Goal: Check status: Check status

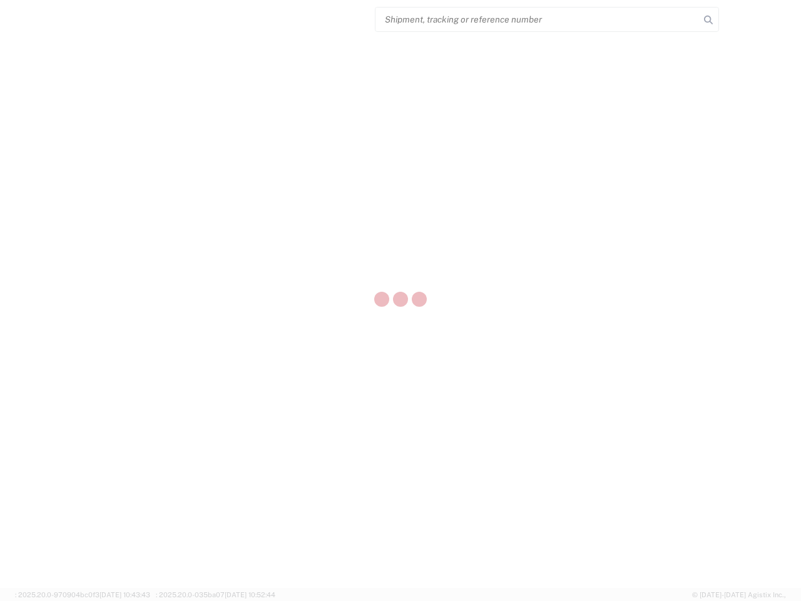
select select "US"
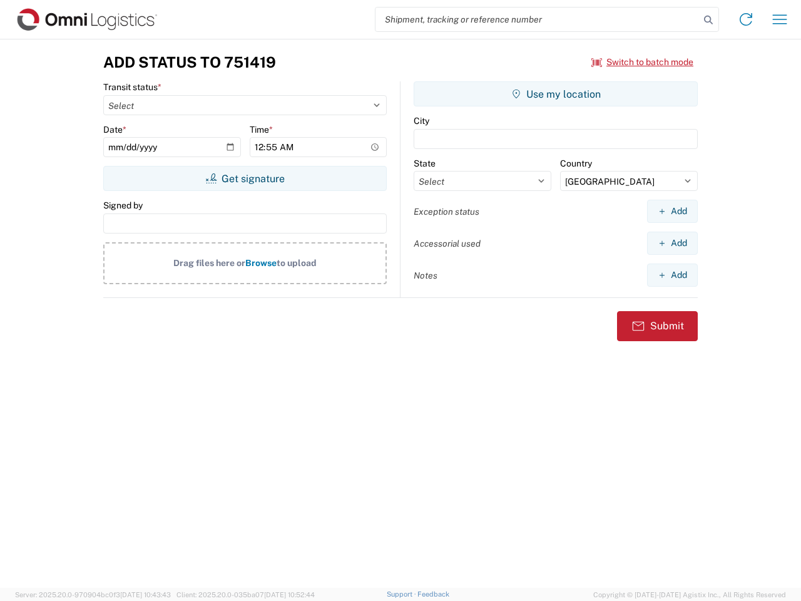
click at [538, 19] on input "search" at bounding box center [538, 20] width 324 height 24
click at [709, 20] on icon at bounding box center [709, 20] width 18 height 18
click at [746, 19] on icon at bounding box center [746, 19] width 20 height 20
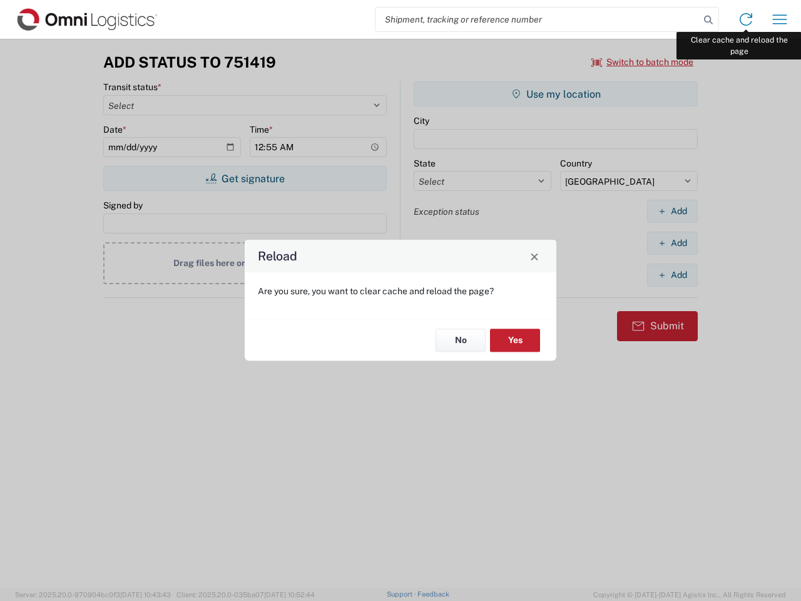
click at [780, 19] on div "Reload Are you sure, you want to clear cache and reload the page? No Yes" at bounding box center [400, 300] width 801 height 601
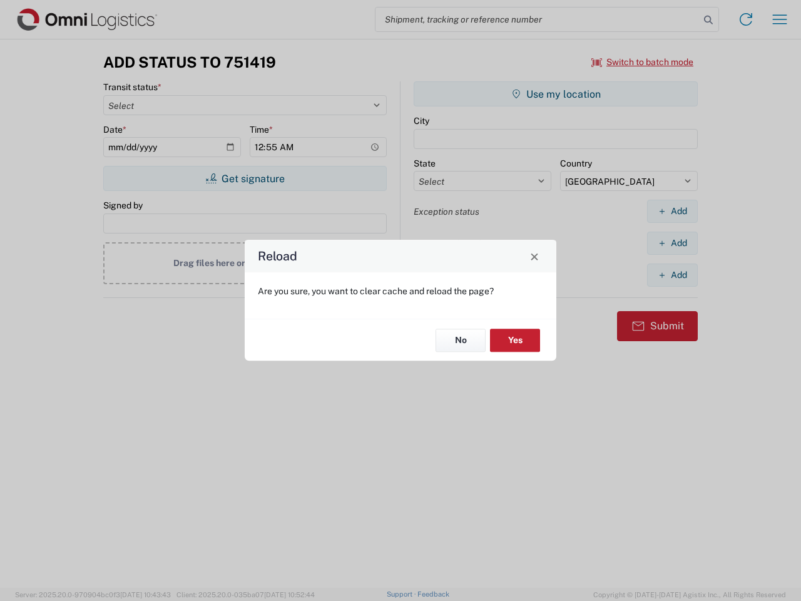
click at [643, 62] on div "Reload Are you sure, you want to clear cache and reload the page? No Yes" at bounding box center [400, 300] width 801 height 601
click at [245, 178] on div "Reload Are you sure, you want to clear cache and reload the page? No Yes" at bounding box center [400, 300] width 801 height 601
click at [556, 94] on div "Reload Are you sure, you want to clear cache and reload the page? No Yes" at bounding box center [400, 300] width 801 height 601
click at [672, 211] on div "Reload Are you sure, you want to clear cache and reload the page? No Yes" at bounding box center [400, 300] width 801 height 601
click at [672, 243] on div "Reload Are you sure, you want to clear cache and reload the page? No Yes" at bounding box center [400, 300] width 801 height 601
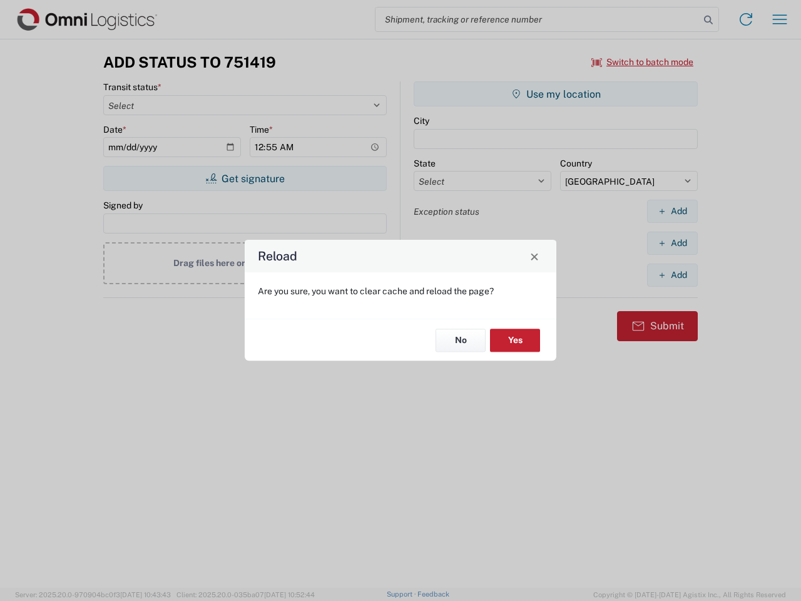
click at [672, 275] on div "Reload Are you sure, you want to clear cache and reload the page? No Yes" at bounding box center [400, 300] width 801 height 601
